Goal: Information Seeking & Learning: Learn about a topic

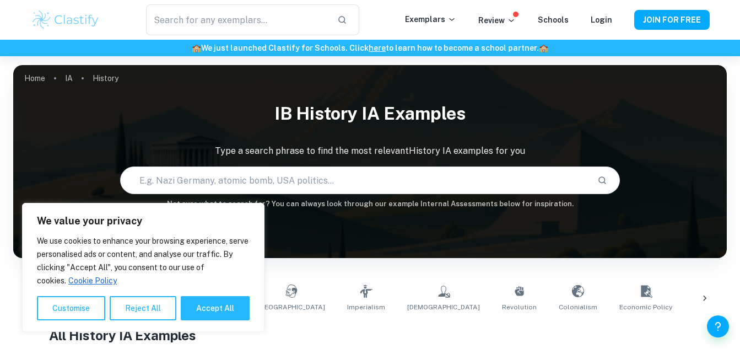
click at [317, 181] on input "text" at bounding box center [355, 180] width 468 height 31
click at [306, 180] on input "text" at bounding box center [355, 180] width 468 height 31
click at [497, 182] on input "text" at bounding box center [355, 180] width 468 height 31
paste input "Use the drop-down menus to complete the sentences. In the [DEMOGRAPHIC_DATA] re…"
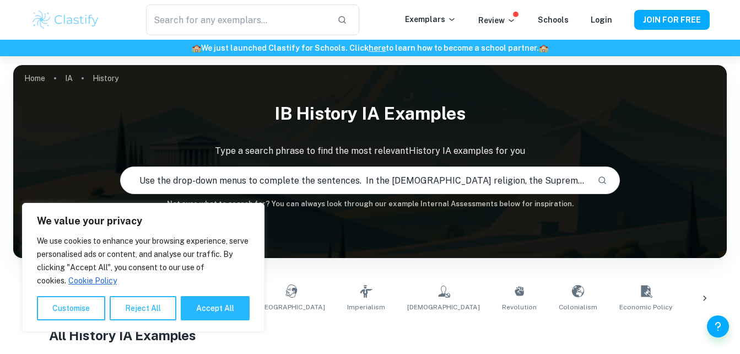
scroll to position [0, 1137]
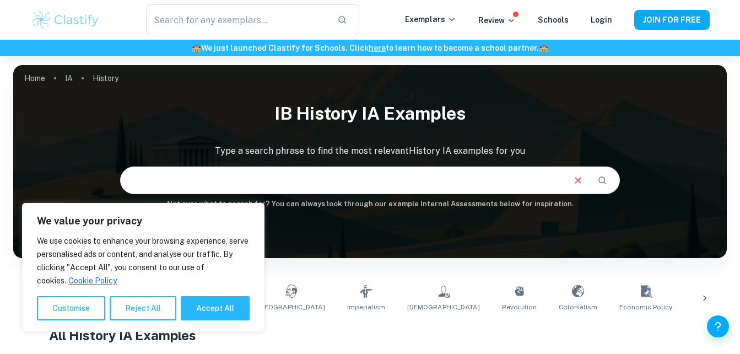
type input "Use the drop-down menus to complete the sentences. In the [DEMOGRAPHIC_DATA] re…"
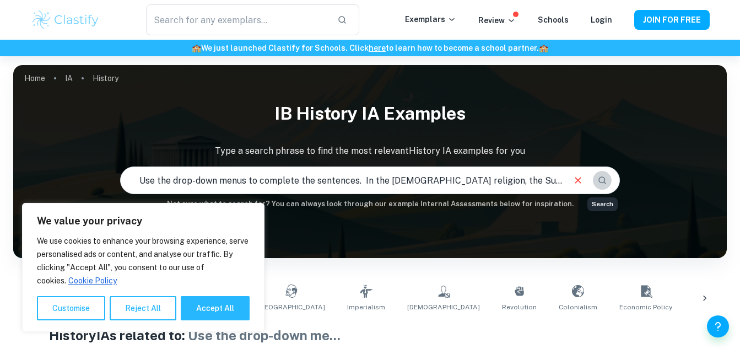
click at [600, 188] on button "Search" at bounding box center [602, 180] width 19 height 19
click at [604, 179] on icon "Search" at bounding box center [602, 180] width 10 height 10
